Goal: Task Accomplishment & Management: Manage account settings

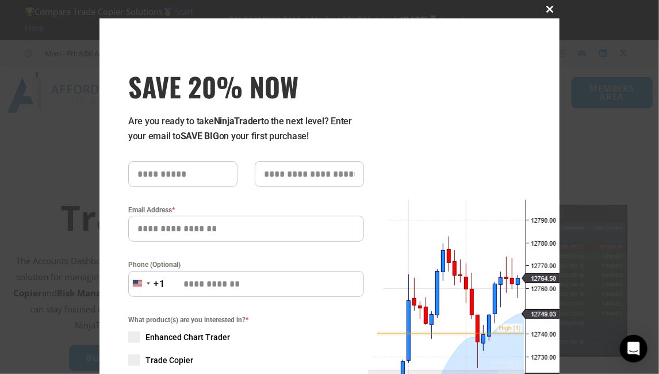
click at [543, 13] on button "Close this module" at bounding box center [550, 9] width 18 height 18
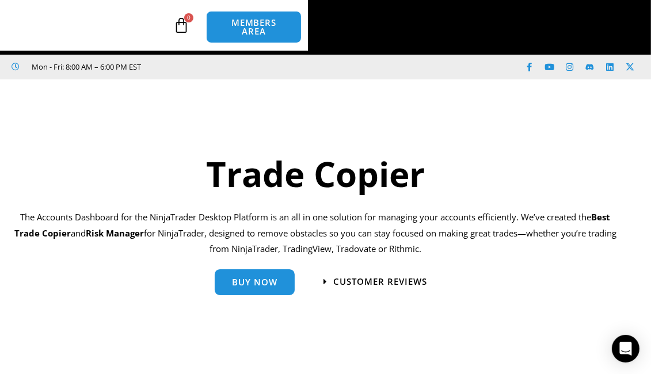
click at [0, 0] on span "MEMBERS AREA" at bounding box center [0, 0] width 0 height 0
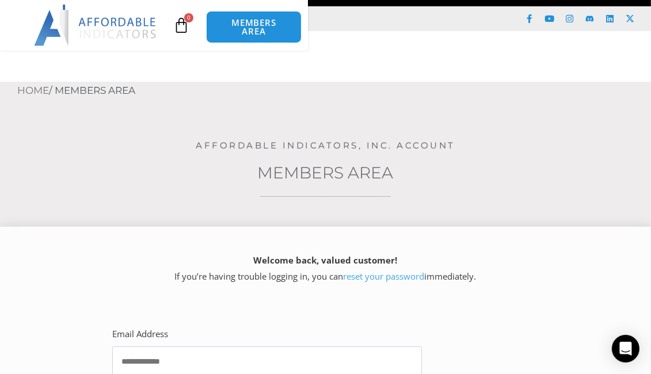
scroll to position [115, 0]
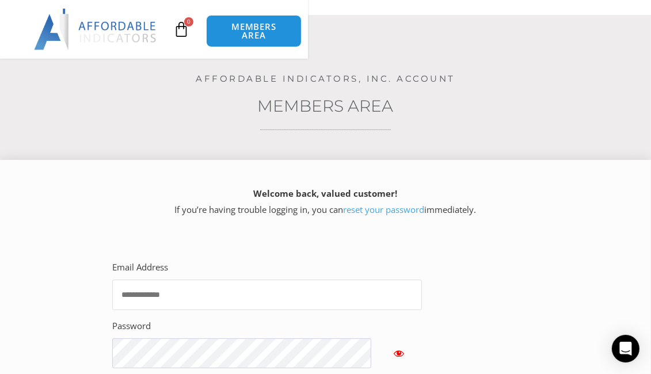
click at [219, 280] on input "Email Address" at bounding box center [267, 295] width 310 height 30
type input "**********"
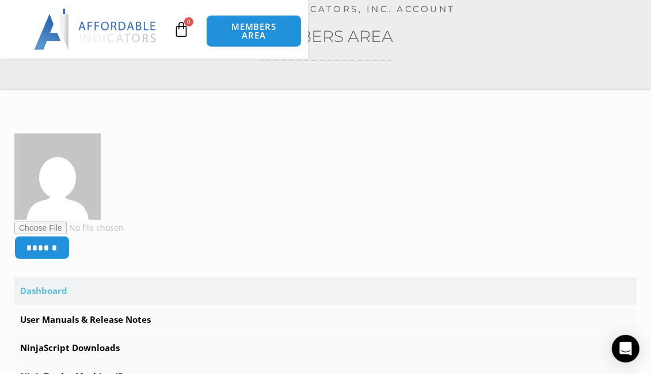
scroll to position [208, 0]
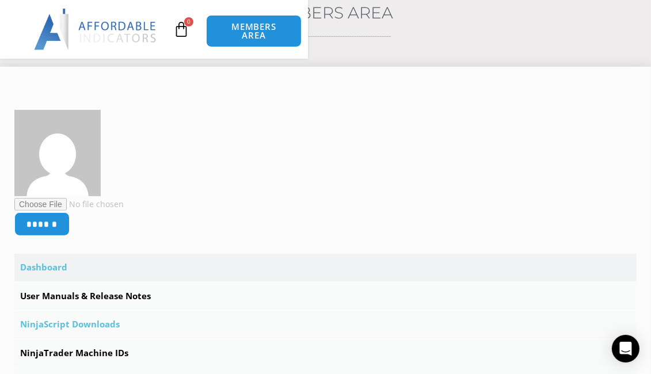
click at [138, 311] on link "NinjaScript Downloads" at bounding box center [325, 325] width 622 height 28
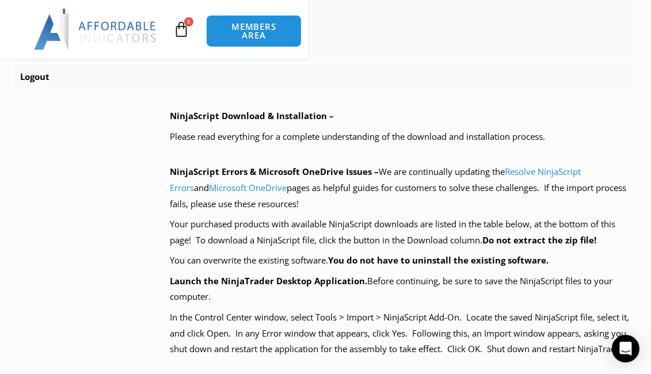
scroll to position [618, 0]
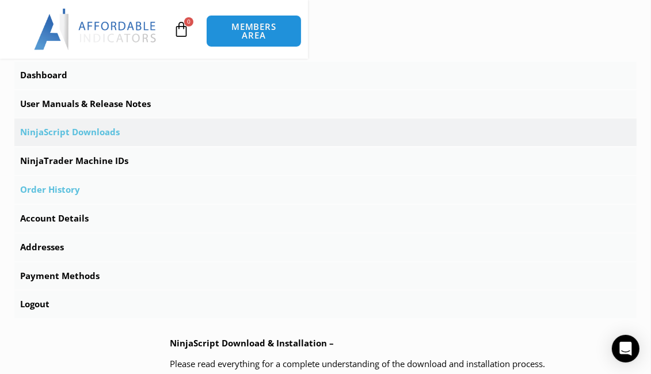
scroll to position [388, 0]
click at [149, 148] on link "NinjaTrader Machine IDs" at bounding box center [325, 162] width 622 height 28
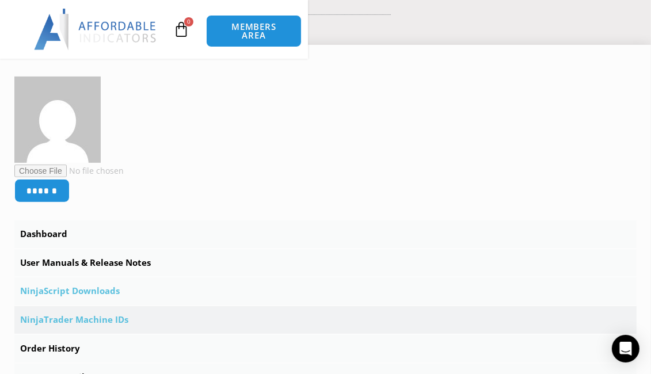
drag, startPoint x: 358, startPoint y: 270, endPoint x: 163, endPoint y: 273, distance: 195.0
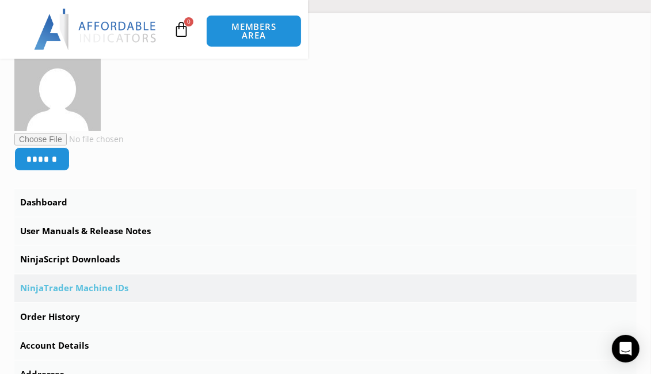
scroll to position [288, 0]
